Goal: Task Accomplishment & Management: Manage account settings

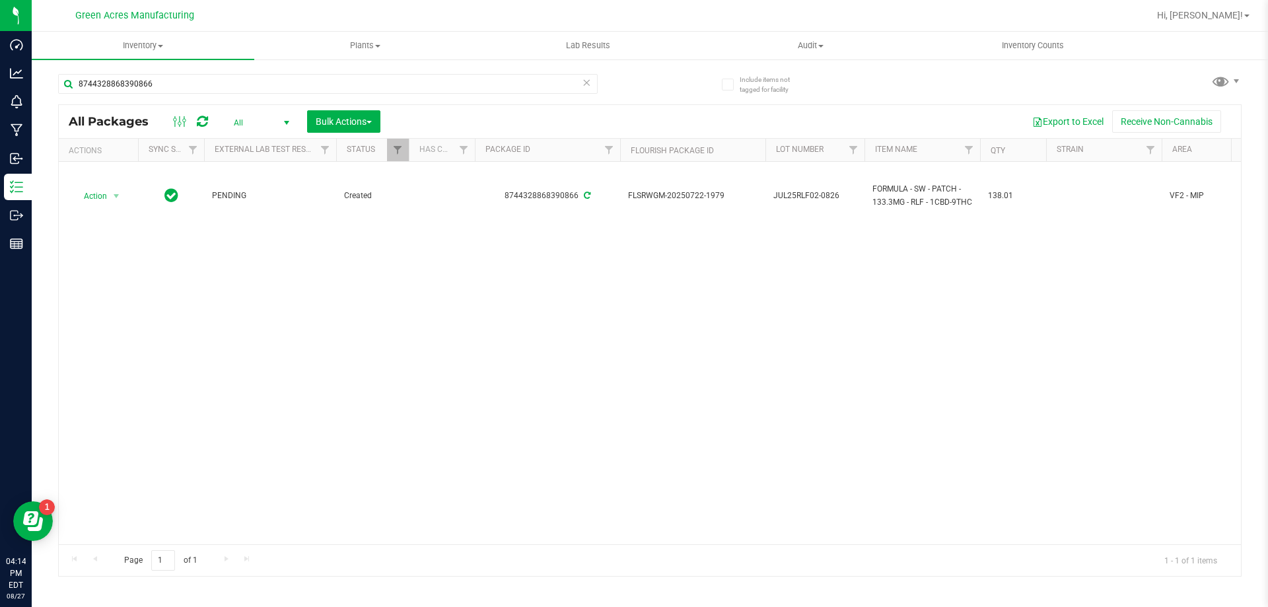
click at [151, 71] on div "8744328868390866" at bounding box center [354, 83] width 592 height 42
click at [151, 80] on input "8744328868390866" at bounding box center [327, 84] width 539 height 20
click at [151, 81] on input "8744328868390866" at bounding box center [327, 84] width 539 height 20
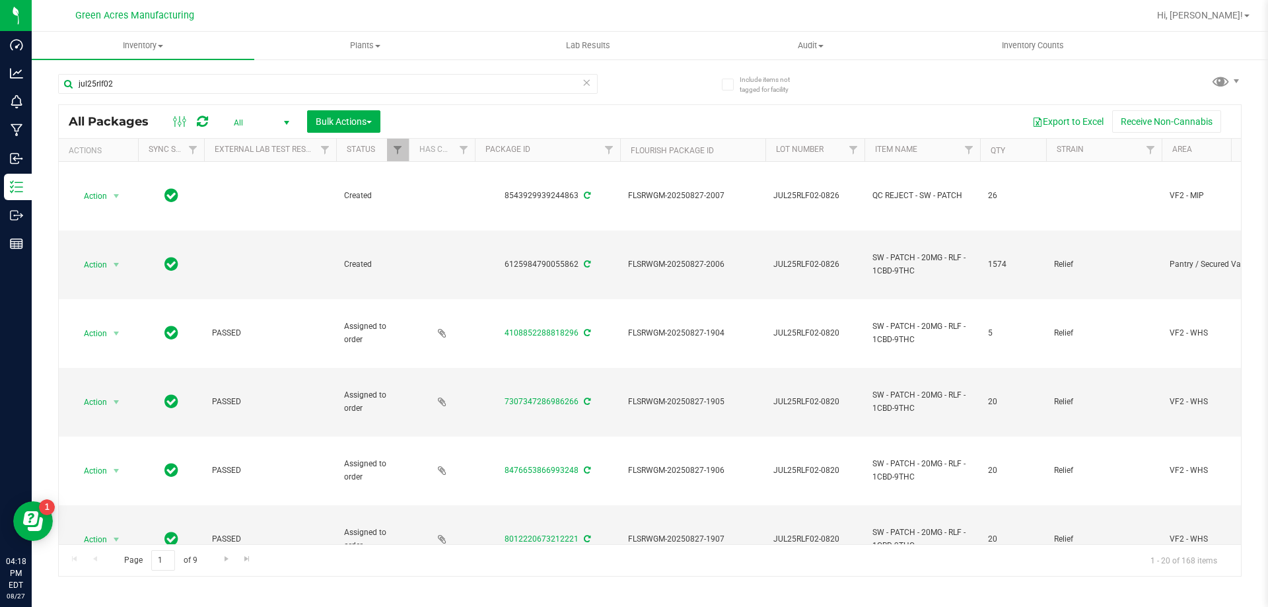
click at [1021, 156] on th "Qty" at bounding box center [1013, 150] width 66 height 23
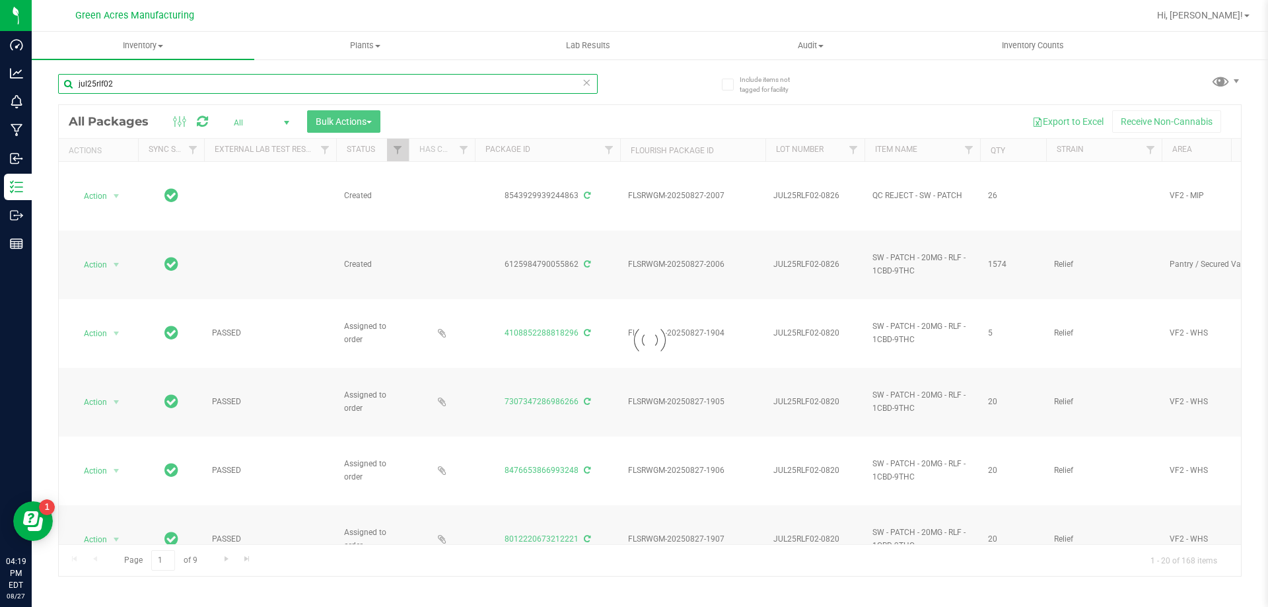
click at [147, 88] on input "jul25rlf02" at bounding box center [327, 84] width 539 height 20
click at [438, 82] on input "jul25rlf02" at bounding box center [327, 84] width 539 height 20
type input "jul25rlf02-"
click at [514, 85] on input "jul25rlf02-" at bounding box center [327, 84] width 539 height 20
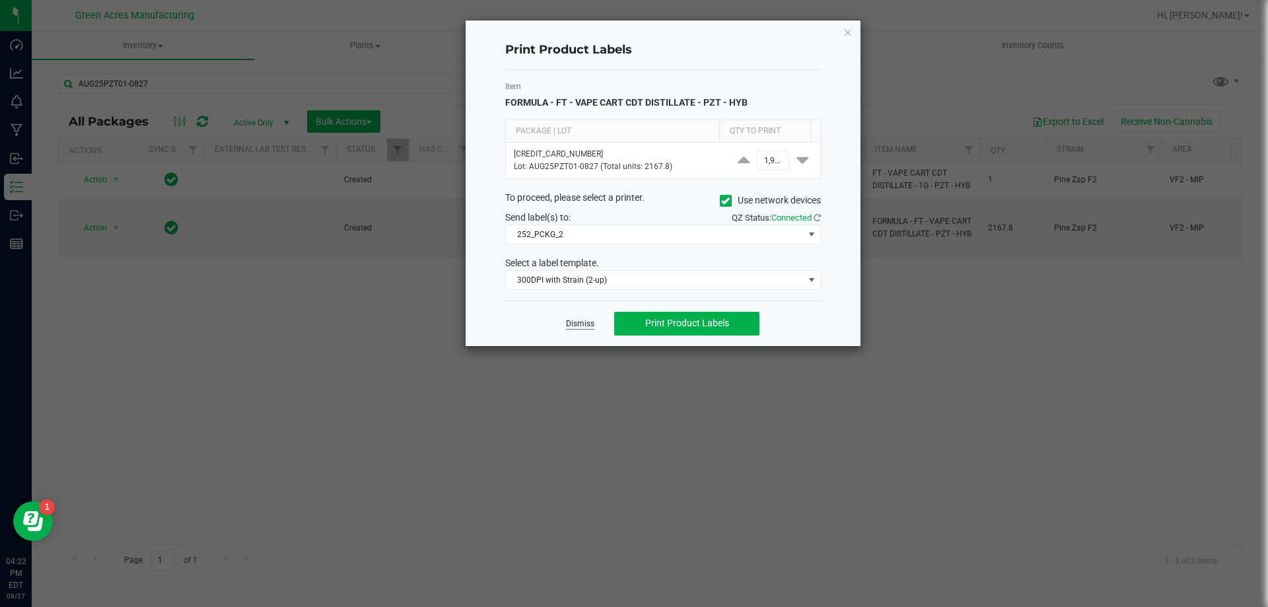
click at [588, 326] on link "Dismiss" at bounding box center [580, 323] width 28 height 11
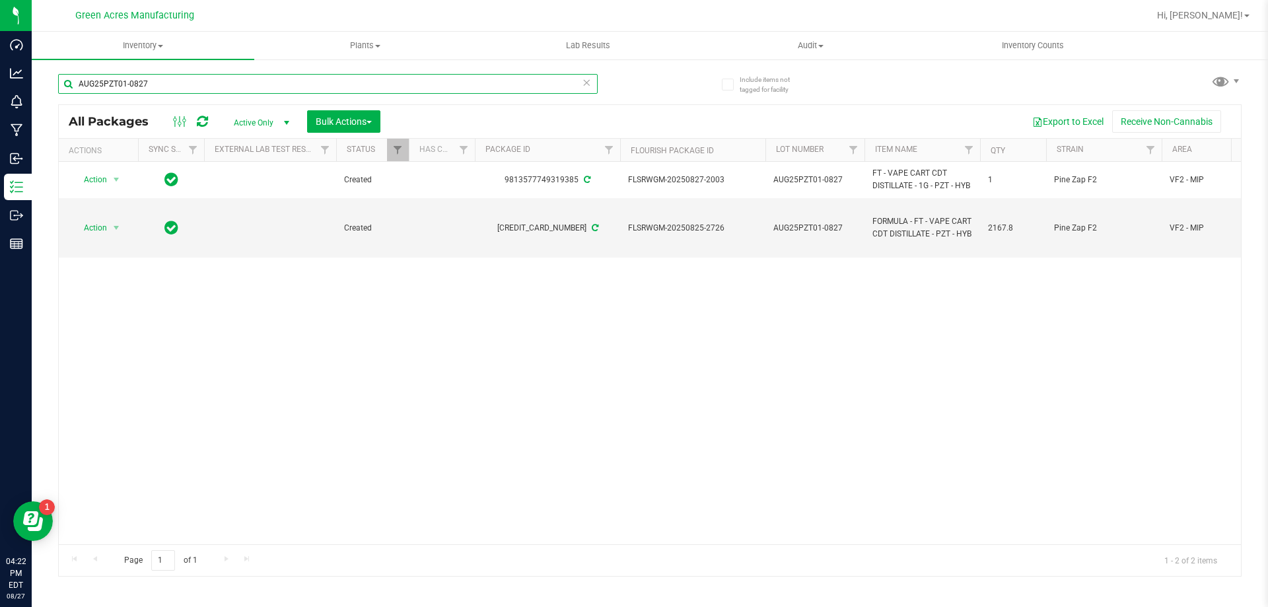
click at [244, 79] on input "AUG25PZT01-0827" at bounding box center [327, 84] width 539 height 20
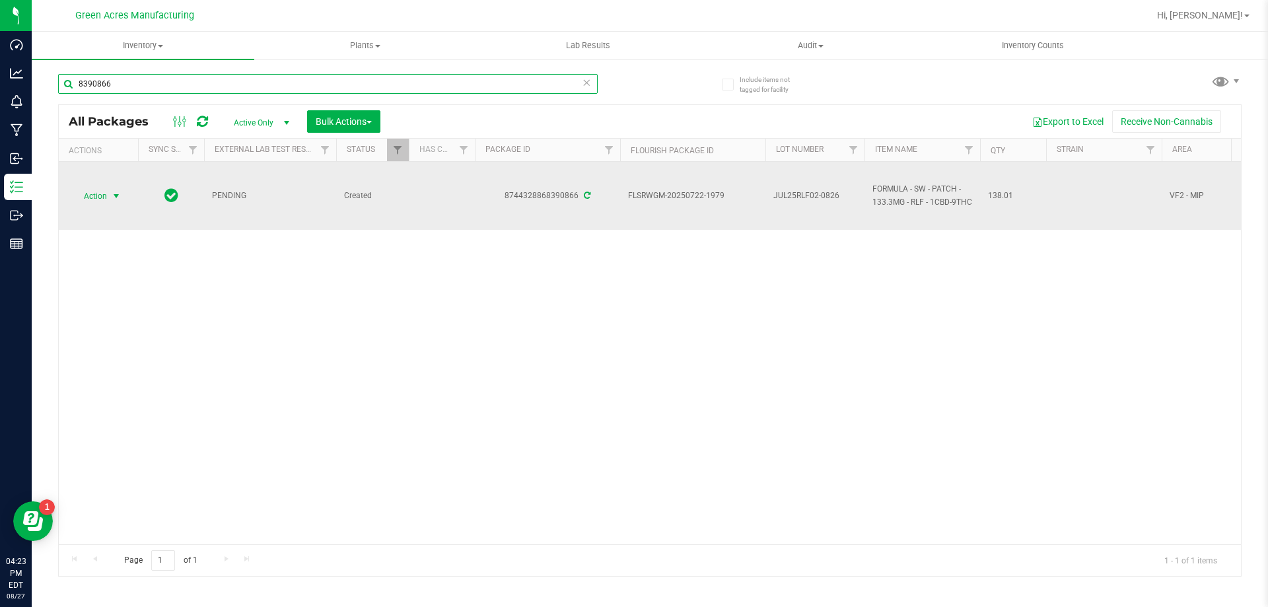
type input "8390866"
click at [104, 201] on span "Action" at bounding box center [90, 196] width 36 height 18
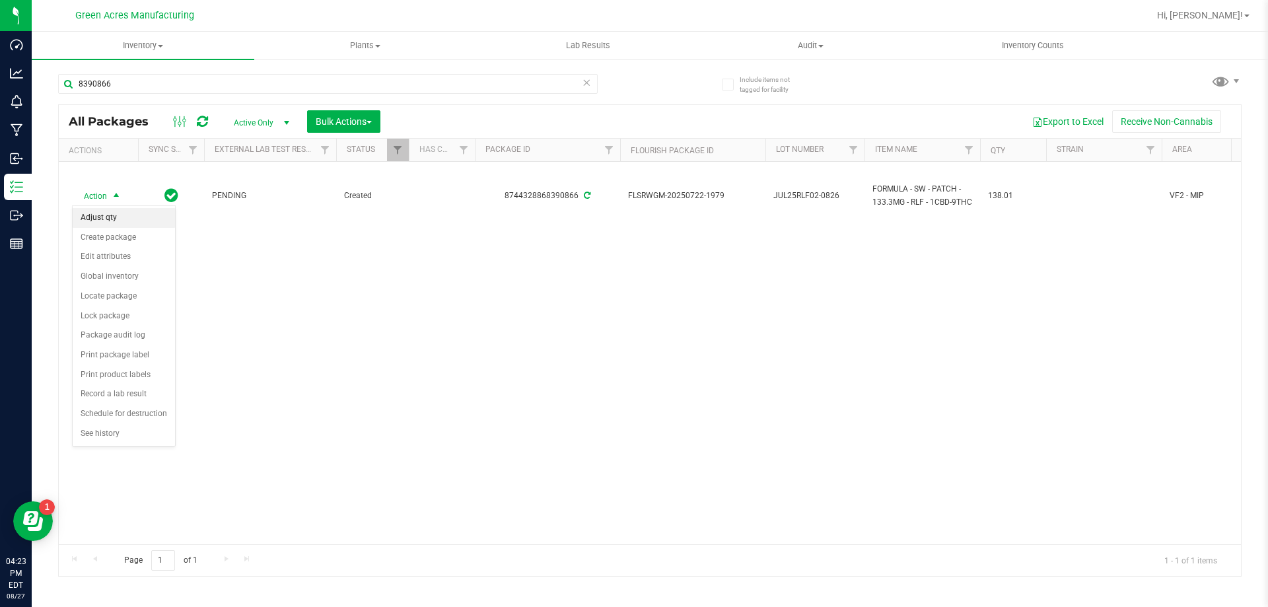
drag, startPoint x: 143, startPoint y: 205, endPoint x: 144, endPoint y: 215, distance: 9.3
click at [144, 215] on div "Action Adjust qty Create package Edit attributes Global inventory Locate packag…" at bounding box center [124, 325] width 104 height 241
click at [144, 215] on li "Adjust qty" at bounding box center [124, 218] width 102 height 20
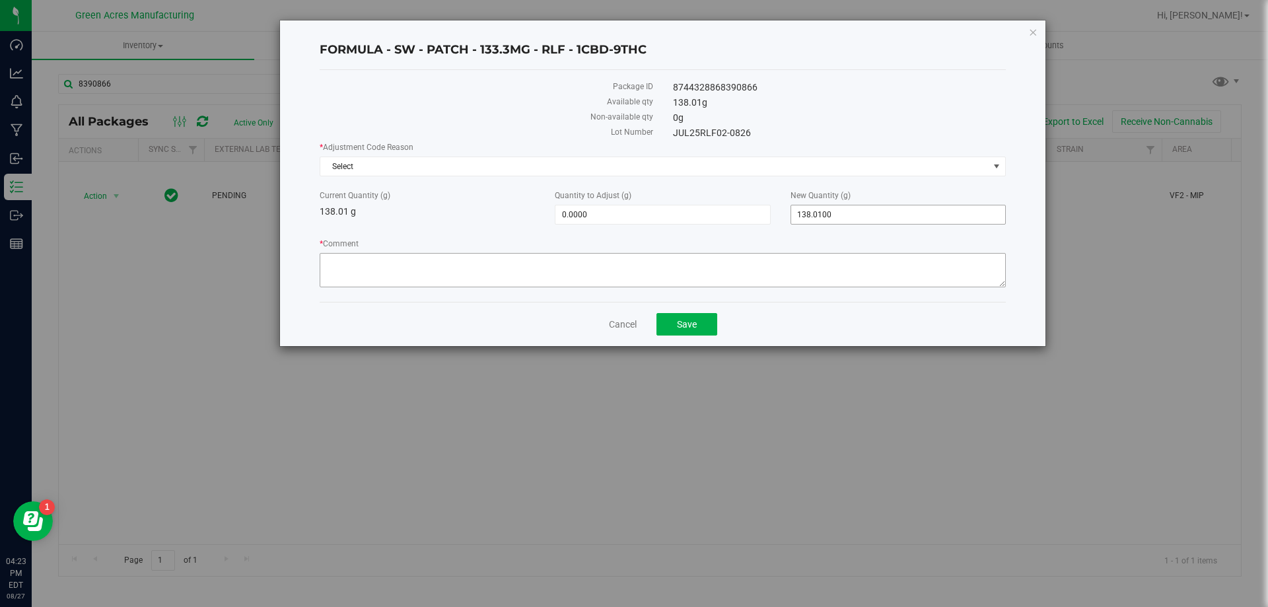
drag, startPoint x: 713, startPoint y: 236, endPoint x: 523, endPoint y: 258, distance: 191.4
click at [529, 258] on div "* Adjustment Code Reason Select Select Depleted Inventory Audit Mistake Moistur…" at bounding box center [663, 216] width 686 height 150
type input "164.01"
type input "26.0000"
type input "164.0100"
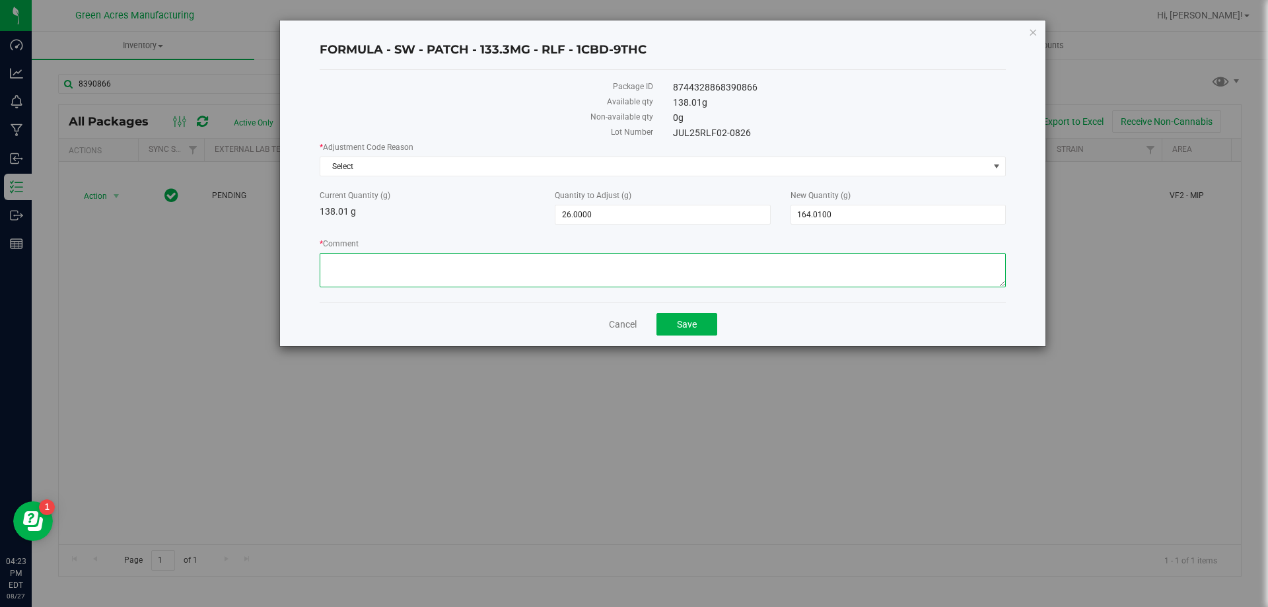
click at [507, 255] on textarea "* Comment" at bounding box center [663, 270] width 686 height 34
click at [460, 164] on span "Select" at bounding box center [654, 166] width 668 height 18
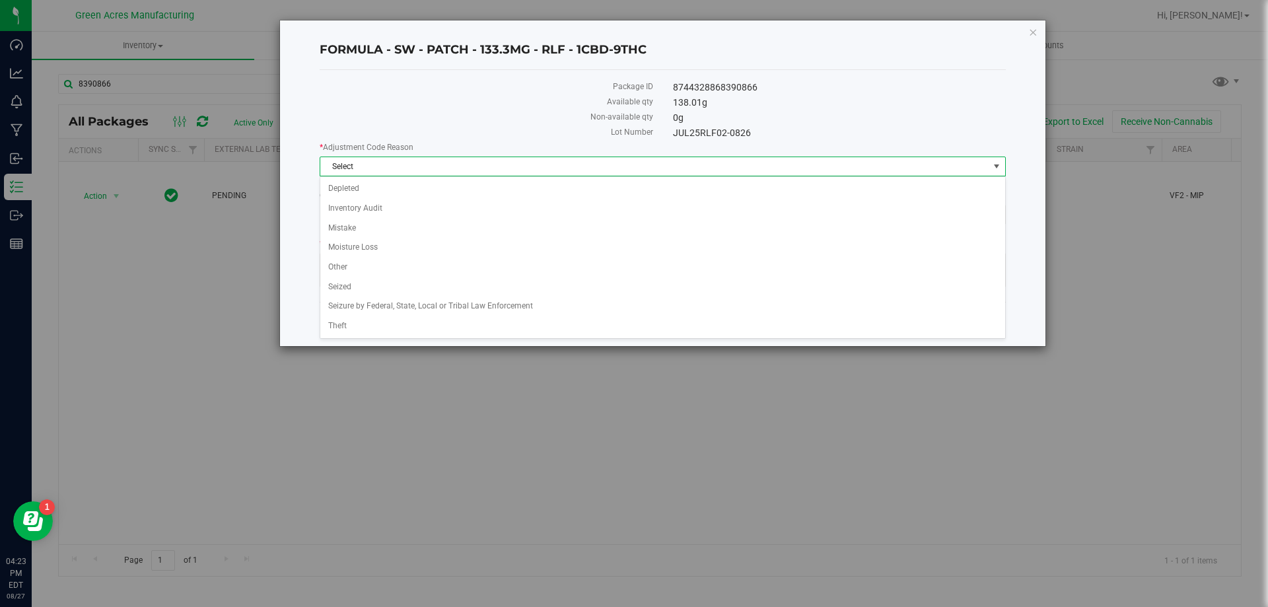
click at [486, 108] on div "Available qty" at bounding box center [486, 103] width 353 height 15
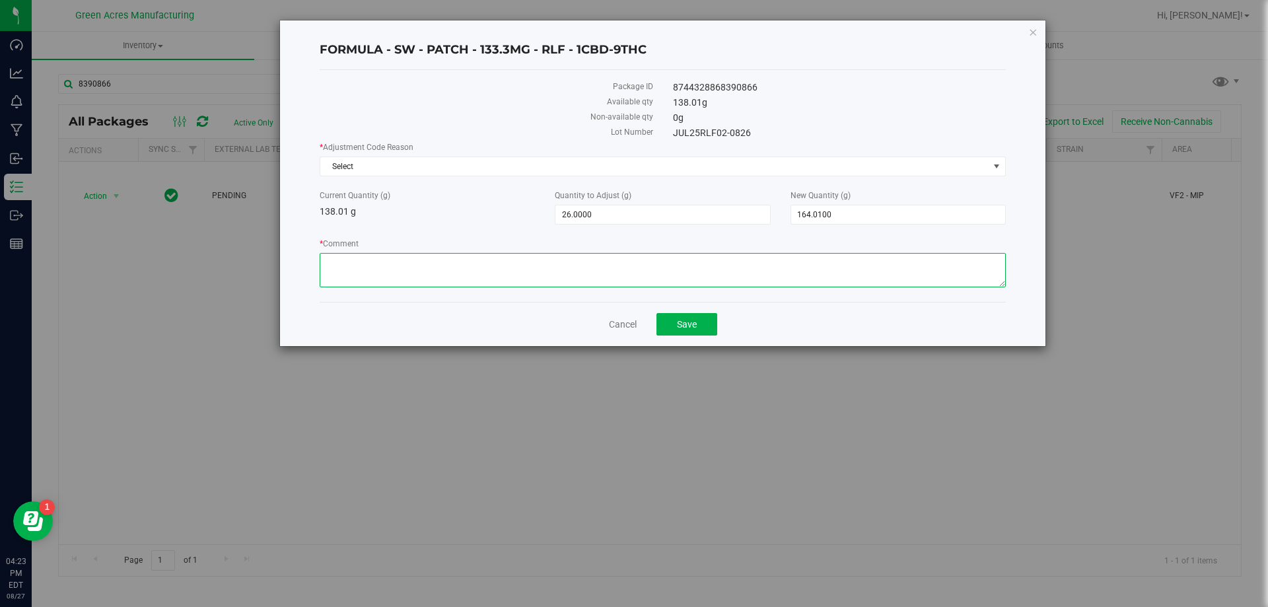
click at [430, 277] on textarea "* Comment" at bounding box center [663, 270] width 686 height 34
type textarea "calibration ran low during part of the run. JPA-140"
click at [441, 178] on div "* Adjustment Code Reason Select Select Depleted Inventory Audit Mistake Moistur…" at bounding box center [663, 216] width 686 height 150
click at [451, 165] on span "Select" at bounding box center [654, 166] width 668 height 18
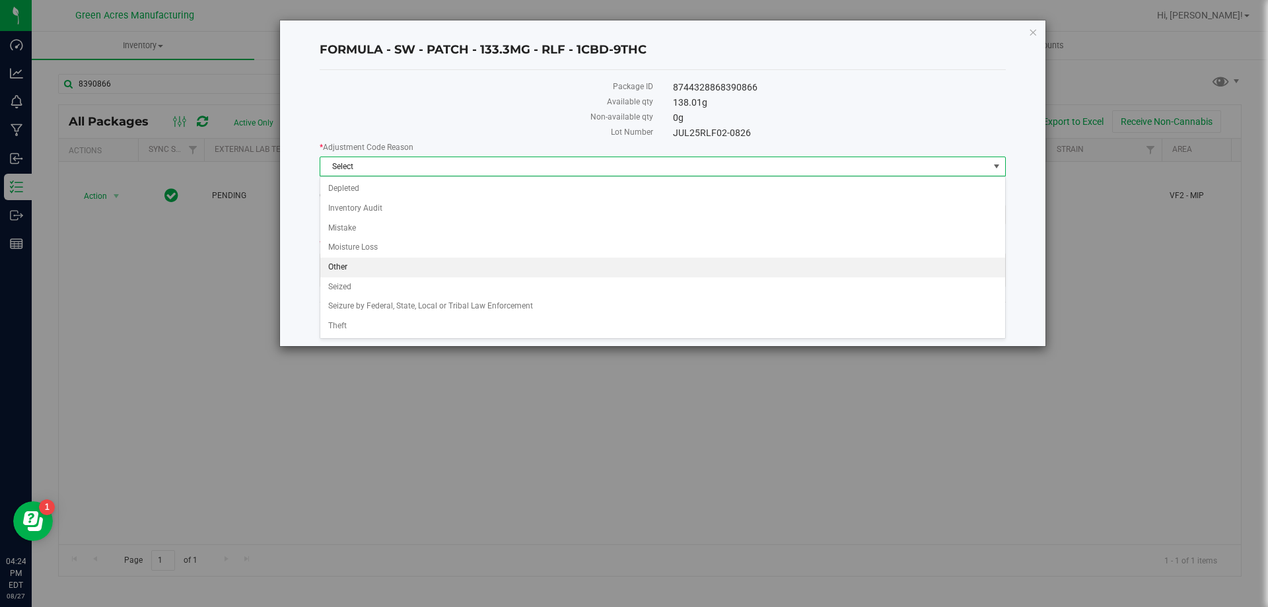
click at [424, 261] on li "Other" at bounding box center [662, 267] width 685 height 20
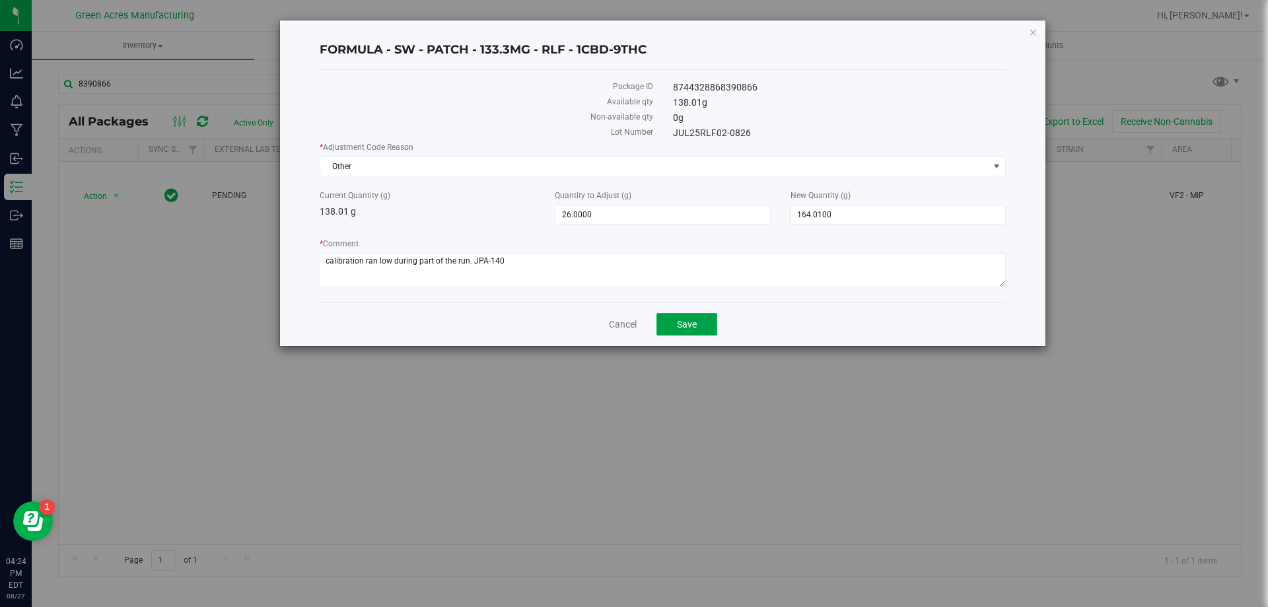
click at [697, 325] on button "Save" at bounding box center [686, 324] width 61 height 22
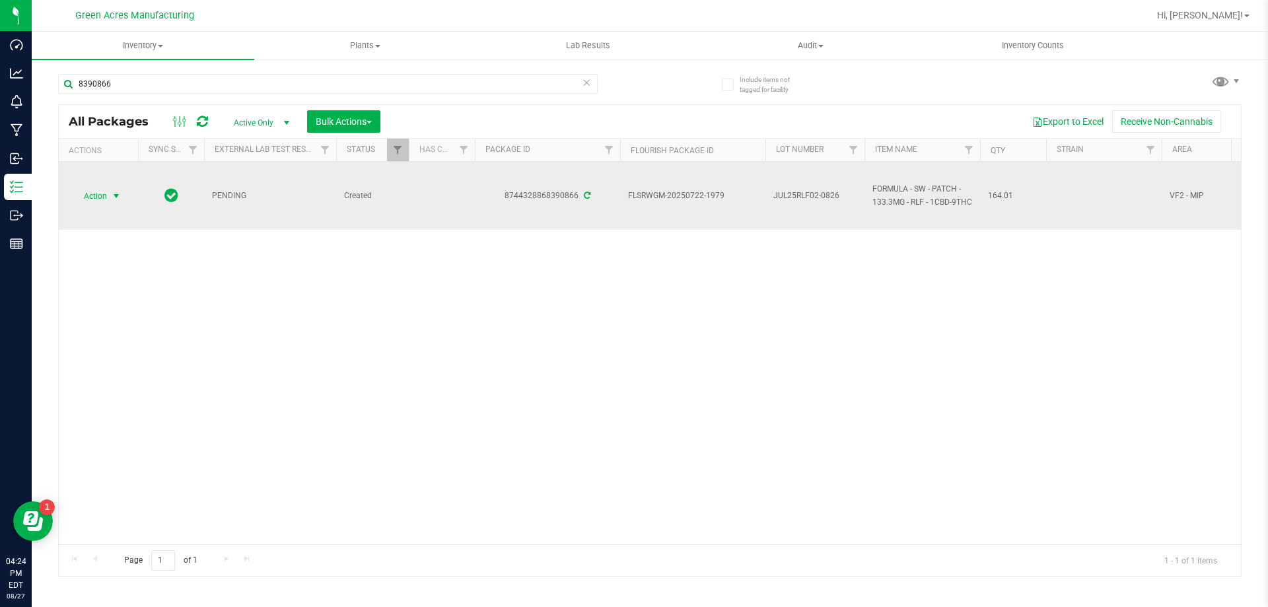
click at [108, 199] on span "select" at bounding box center [116, 196] width 17 height 18
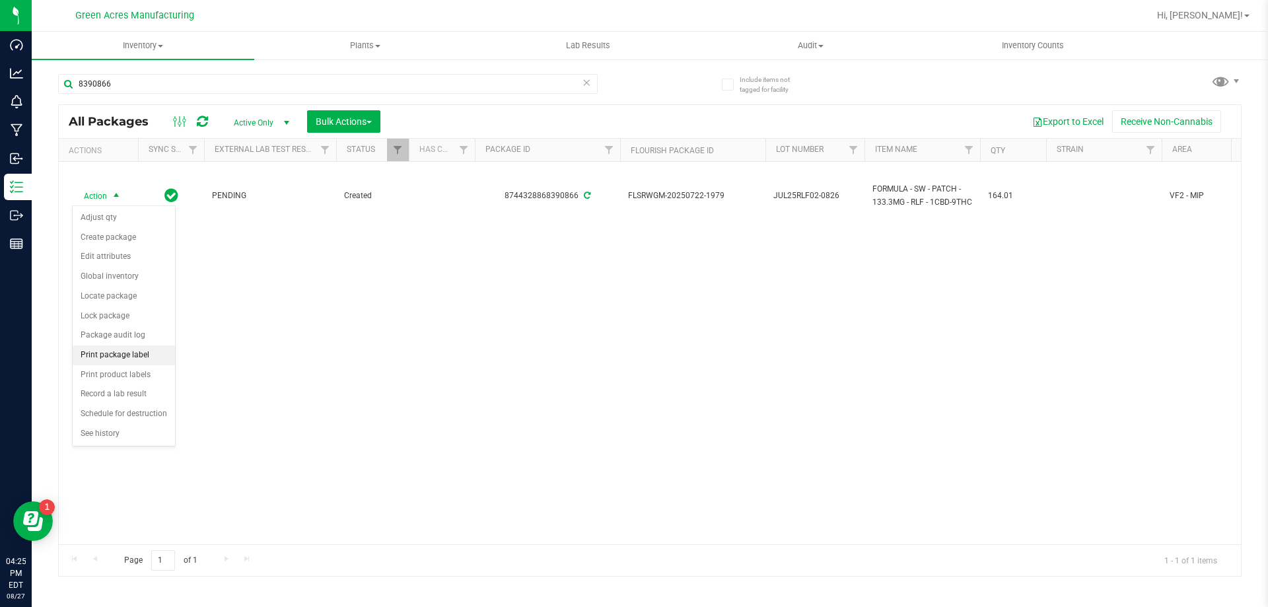
click at [149, 355] on li "Print package label" at bounding box center [124, 355] width 102 height 20
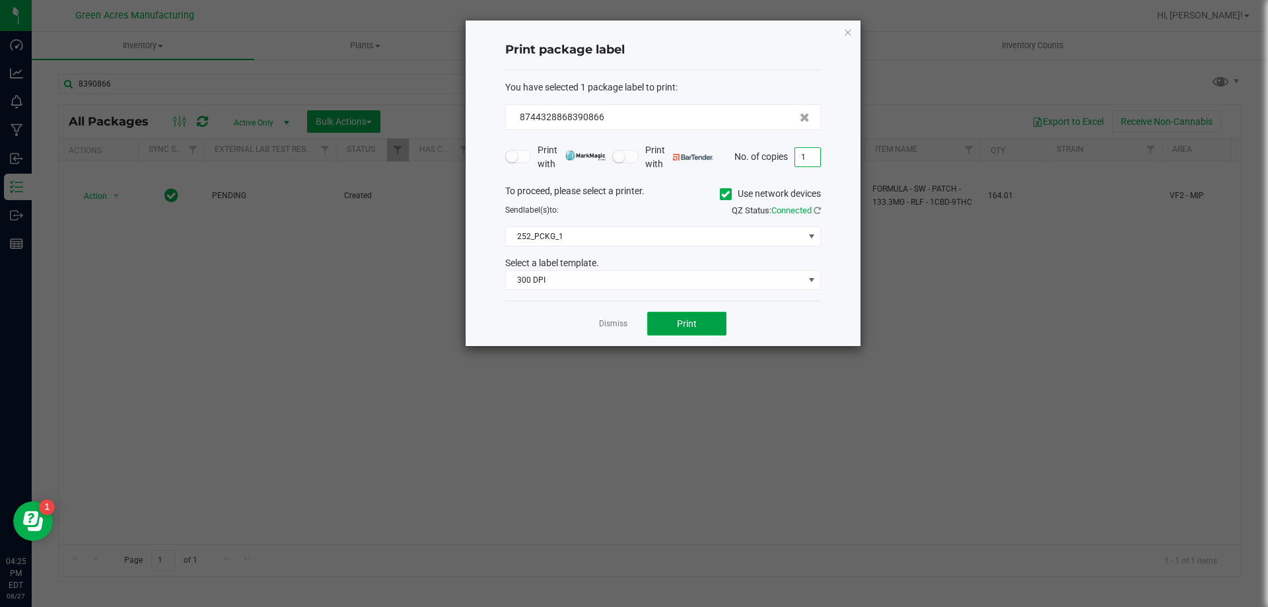
click at [701, 333] on button "Print" at bounding box center [686, 324] width 79 height 24
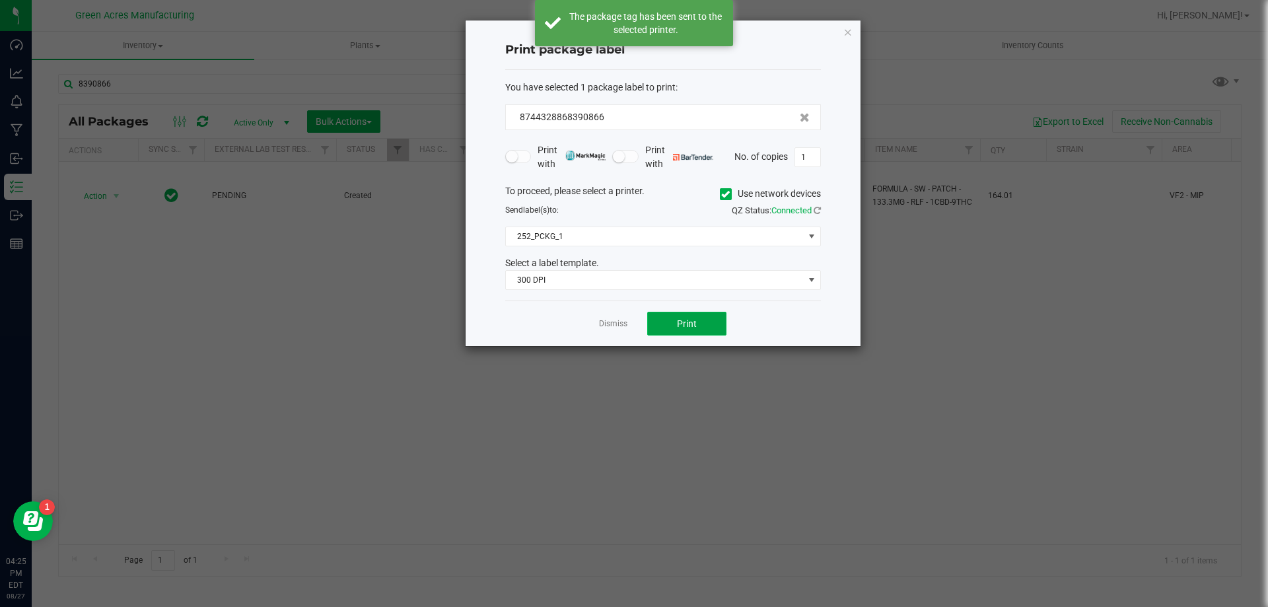
click at [692, 319] on span "Print" at bounding box center [687, 323] width 20 height 11
